Goal: Find specific page/section: Find specific page/section

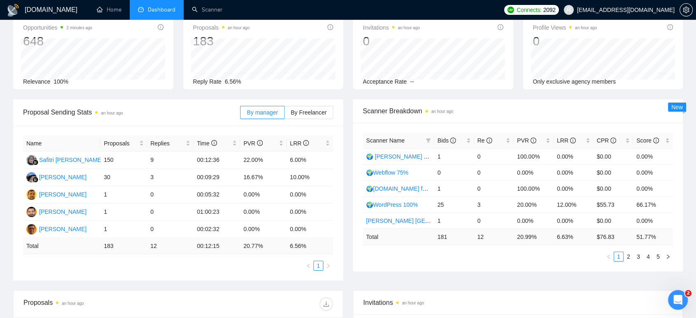
drag, startPoint x: 320, startPoint y: 109, endPoint x: 323, endPoint y: 132, distance: 22.8
click at [320, 109] on span "By Freelancer" at bounding box center [309, 112] width 36 height 7
click at [284, 114] on input "By Freelancer" at bounding box center [284, 114] width 0 height 0
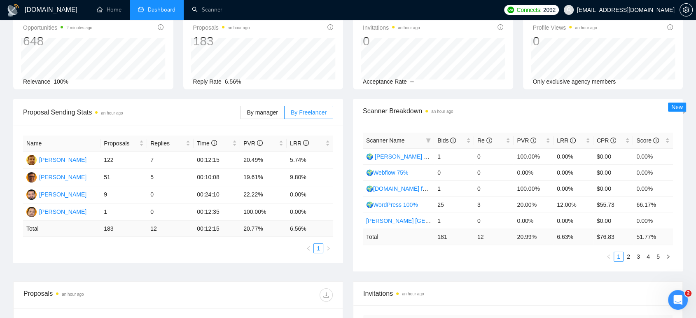
click at [342, 224] on div "Proposal Sending Stats an hour ago By manager By Freelancer Name Proposals Repl…" at bounding box center [178, 181] width 340 height 164
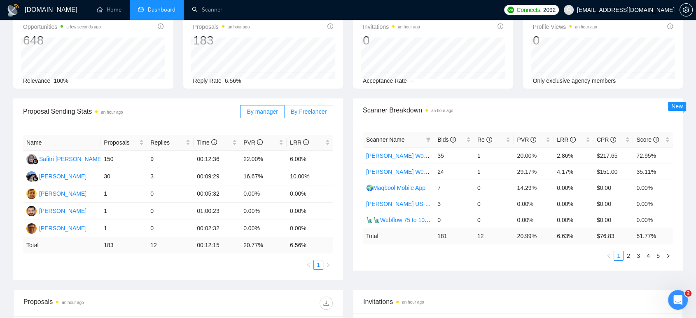
click at [319, 109] on span "By Freelancer" at bounding box center [309, 111] width 36 height 7
click at [284, 114] on input "By Freelancer" at bounding box center [284, 114] width 0 height 0
